Goal: Obtain resource: Obtain resource

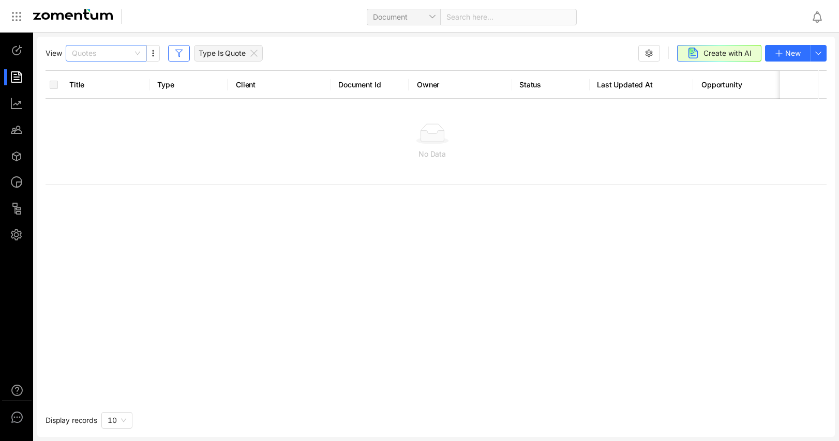
click at [127, 53] on span "Quotes" at bounding box center [106, 54] width 68 height 16
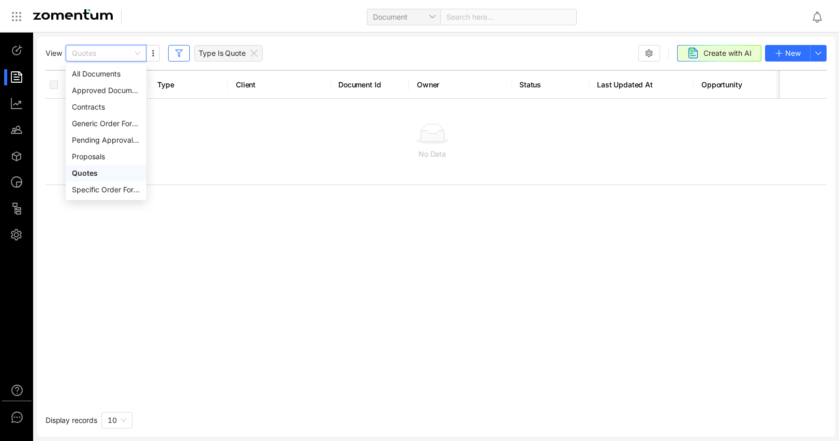
click at [104, 173] on div "Quotes" at bounding box center [106, 173] width 68 height 11
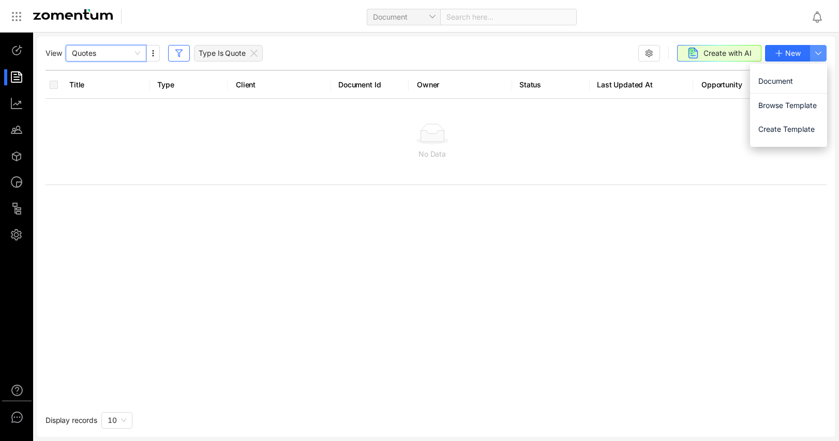
click at [826, 52] on button "button" at bounding box center [818, 53] width 17 height 17
click at [790, 106] on span "Browse Template" at bounding box center [789, 105] width 61 height 11
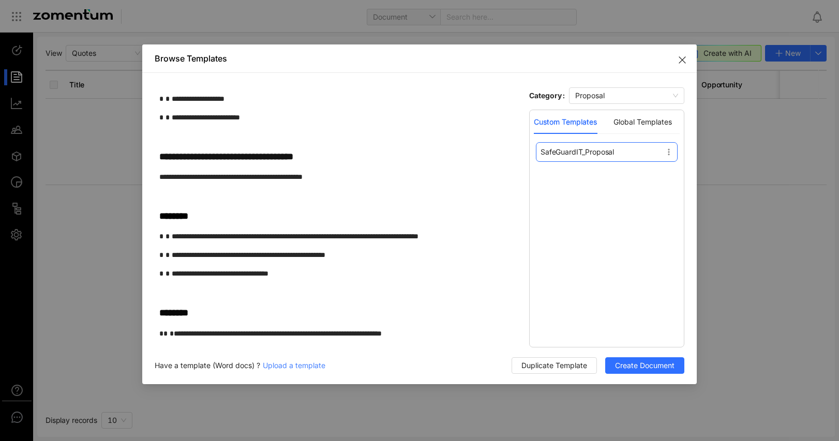
scroll to position [1406, 0]
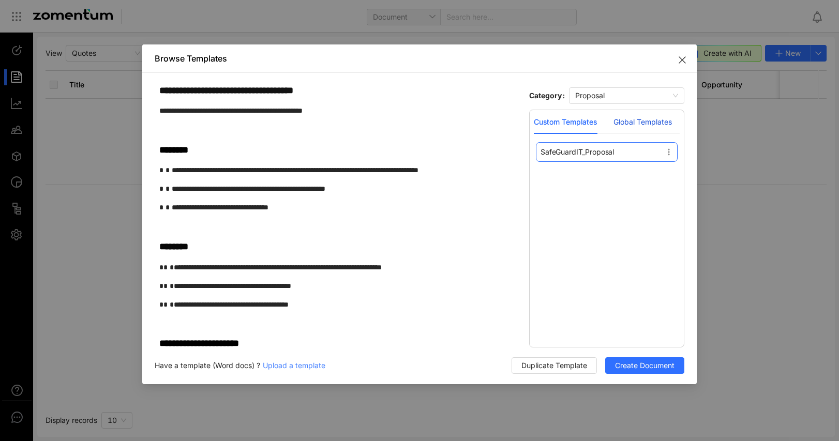
click at [640, 120] on div "Global Templates" at bounding box center [643, 121] width 58 height 11
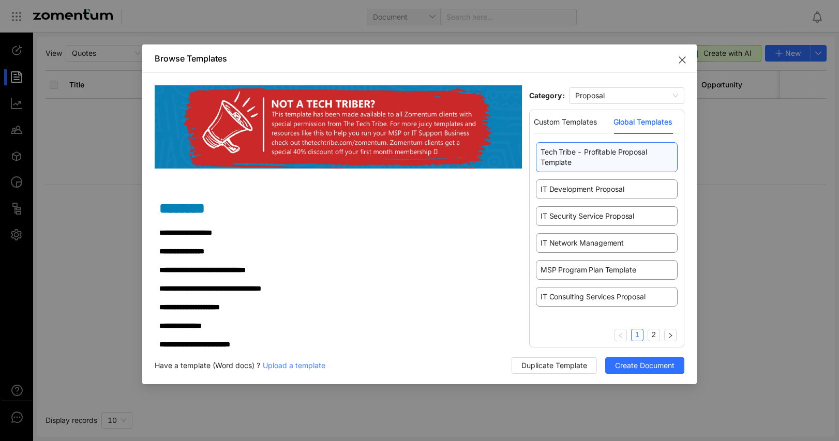
scroll to position [1060, 0]
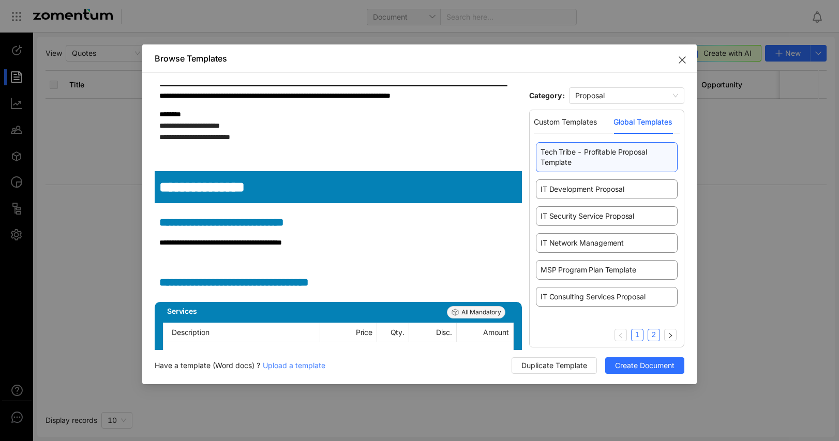
click at [650, 335] on link "2" at bounding box center [653, 335] width 11 height 11
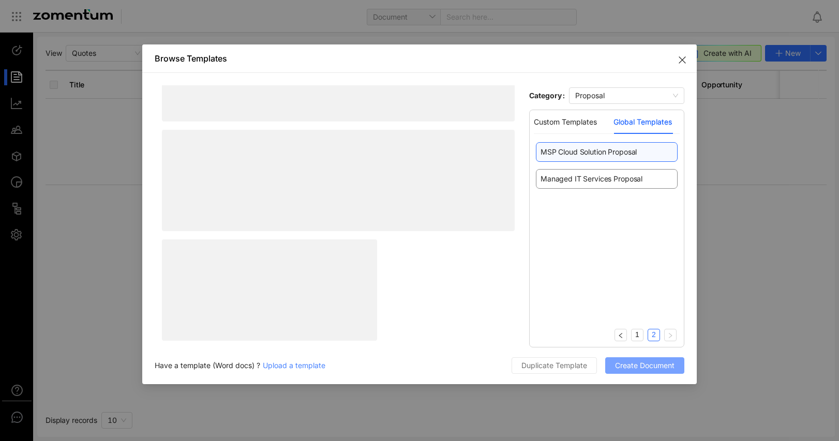
scroll to position [0, 0]
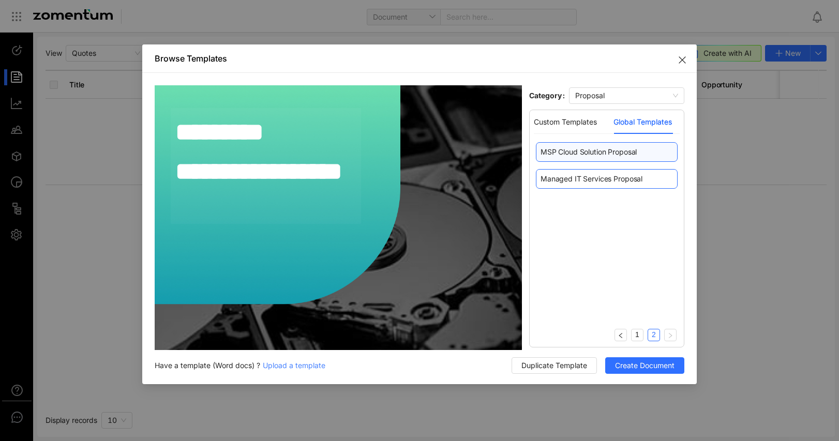
click at [588, 177] on span "Managed IT Services Proposal" at bounding box center [592, 179] width 102 height 10
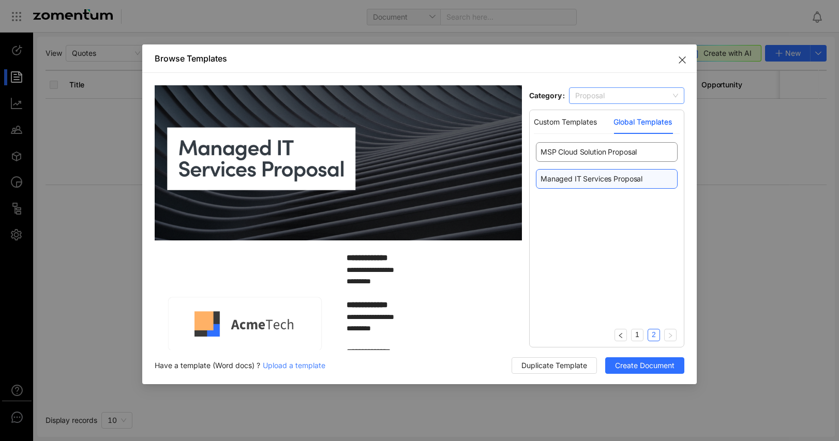
click at [652, 97] on span "Proposal" at bounding box center [626, 96] width 103 height 16
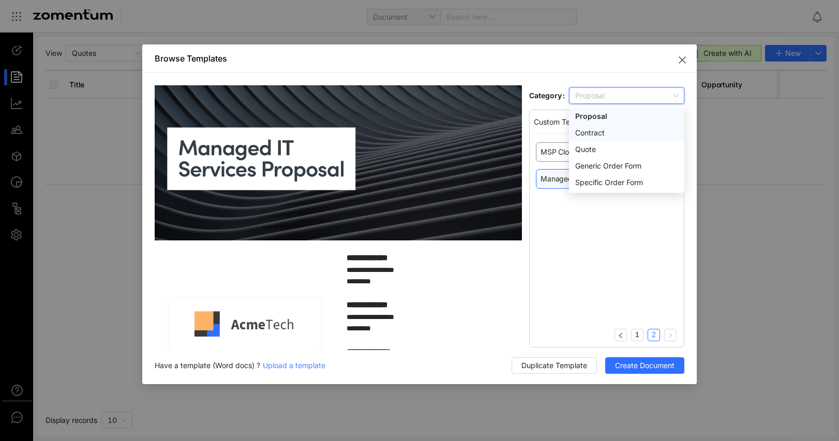
click at [602, 133] on div "Contract" at bounding box center [626, 132] width 103 height 11
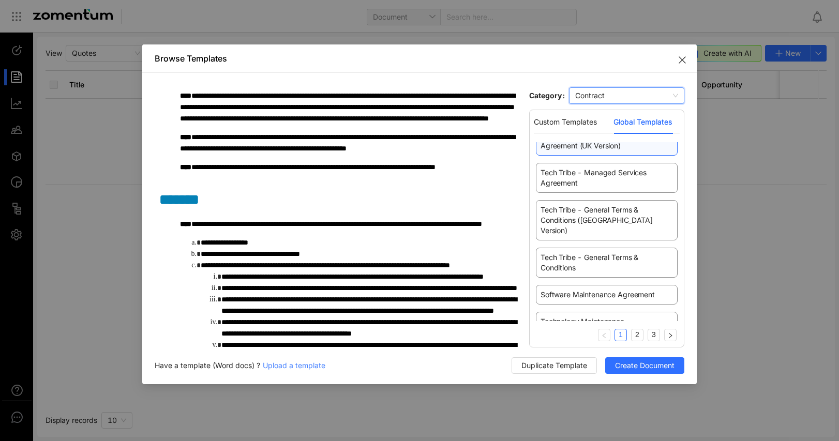
scroll to position [2621, 0]
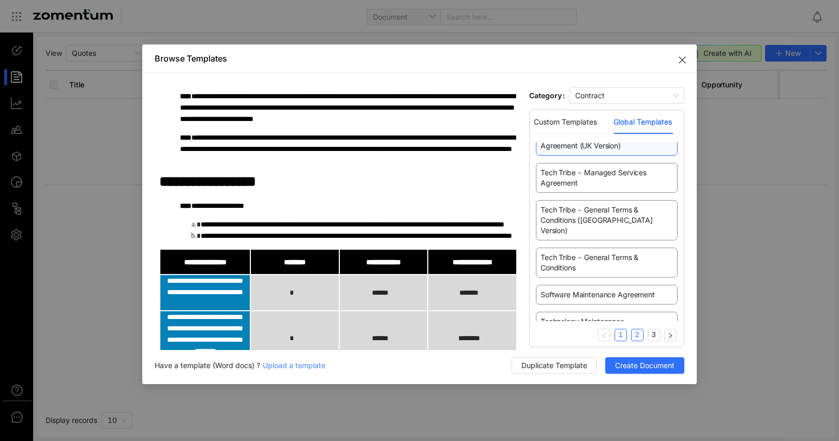
click at [636, 335] on link "2" at bounding box center [637, 335] width 11 height 11
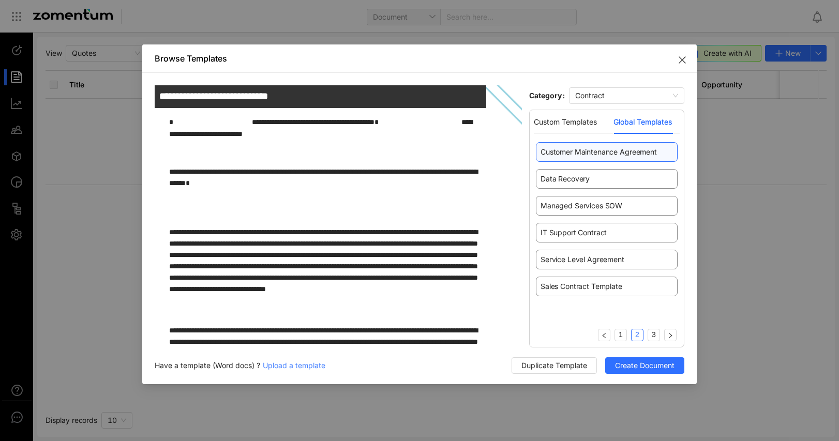
scroll to position [0, 0]
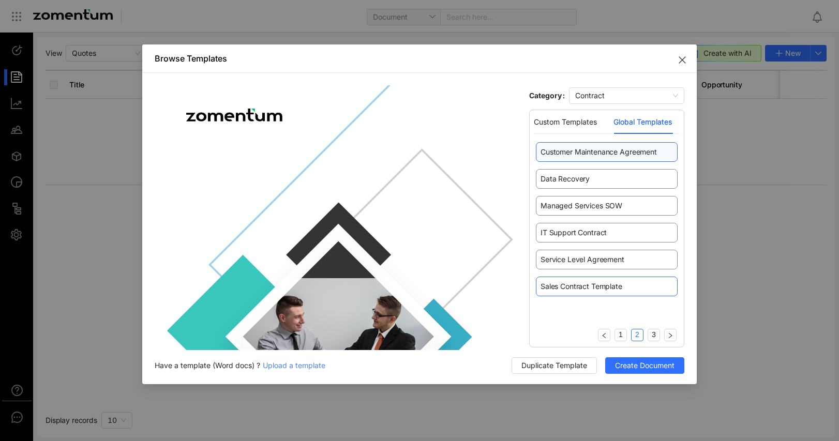
click at [588, 291] on span "Sales Contract Template" at bounding box center [582, 286] width 82 height 10
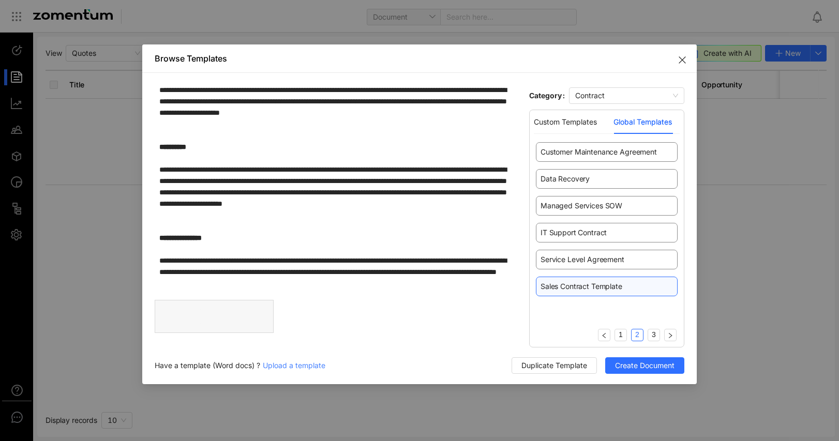
scroll to position [4244, 0]
click at [340, 310] on div "[[s| 0 ]]" at bounding box center [338, 325] width 367 height 51
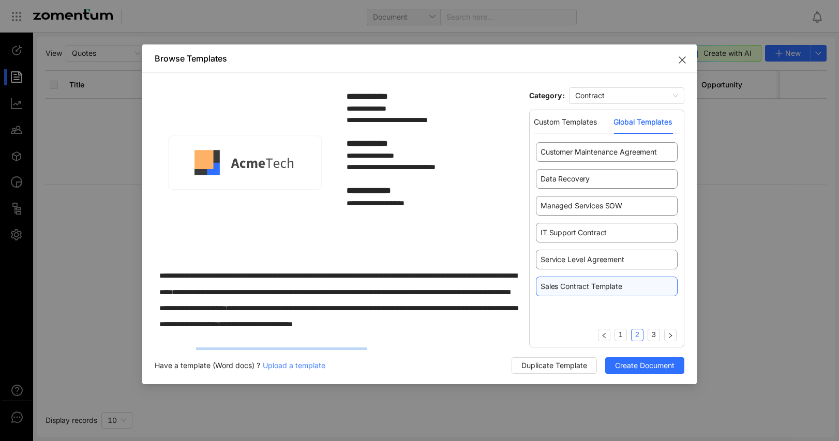
scroll to position [209, 0]
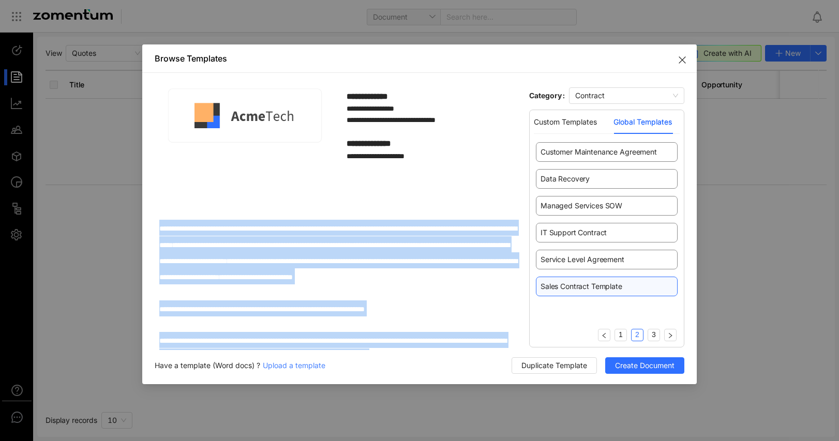
drag, startPoint x: 313, startPoint y: 272, endPoint x: 154, endPoint y: 232, distance: 163.4
copy div "**********"
